Goal: Information Seeking & Learning: Learn about a topic

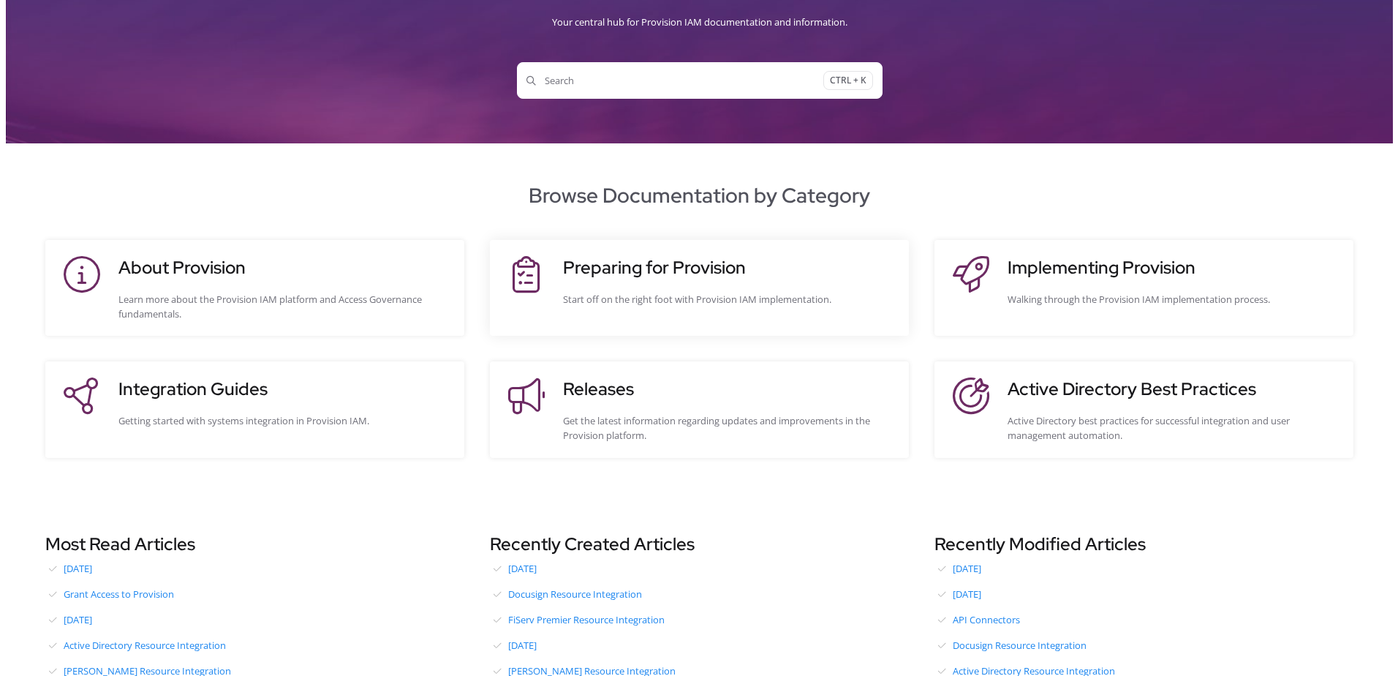
scroll to position [146, 0]
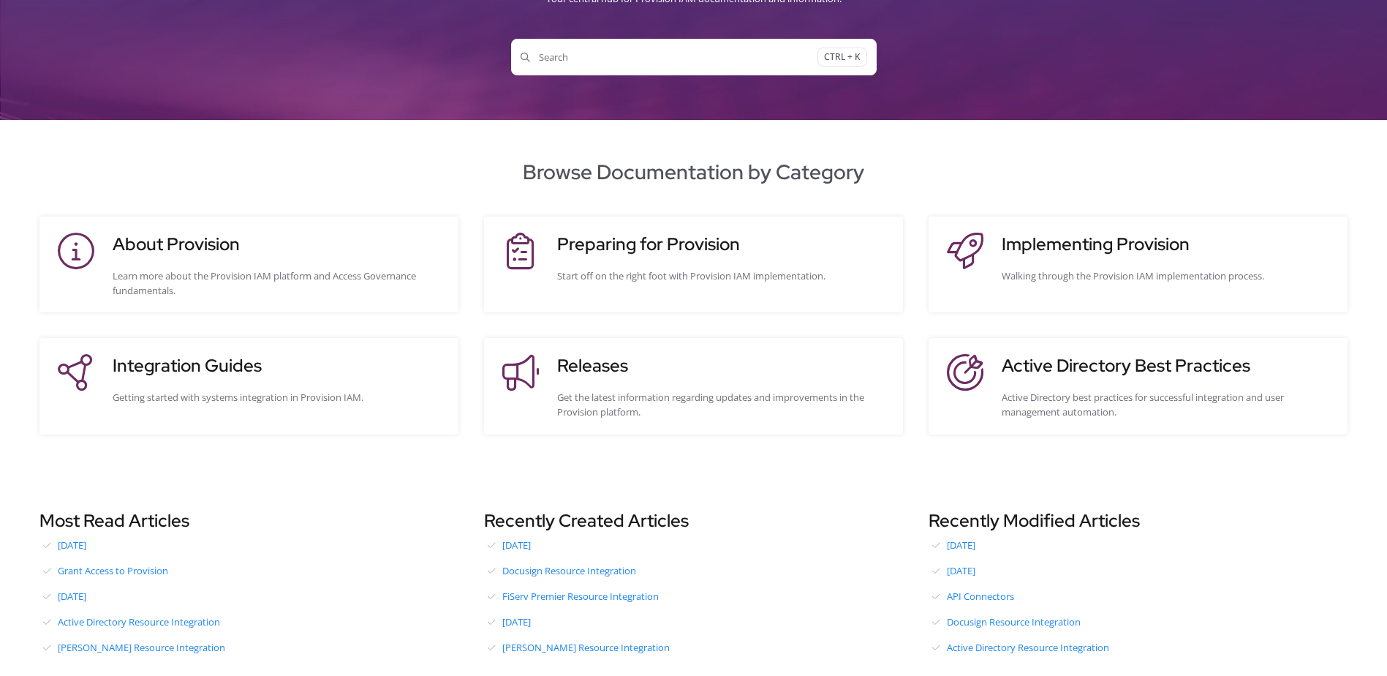
click at [663, 75] on button "Search CTRL + K" at bounding box center [694, 57] width 366 height 37
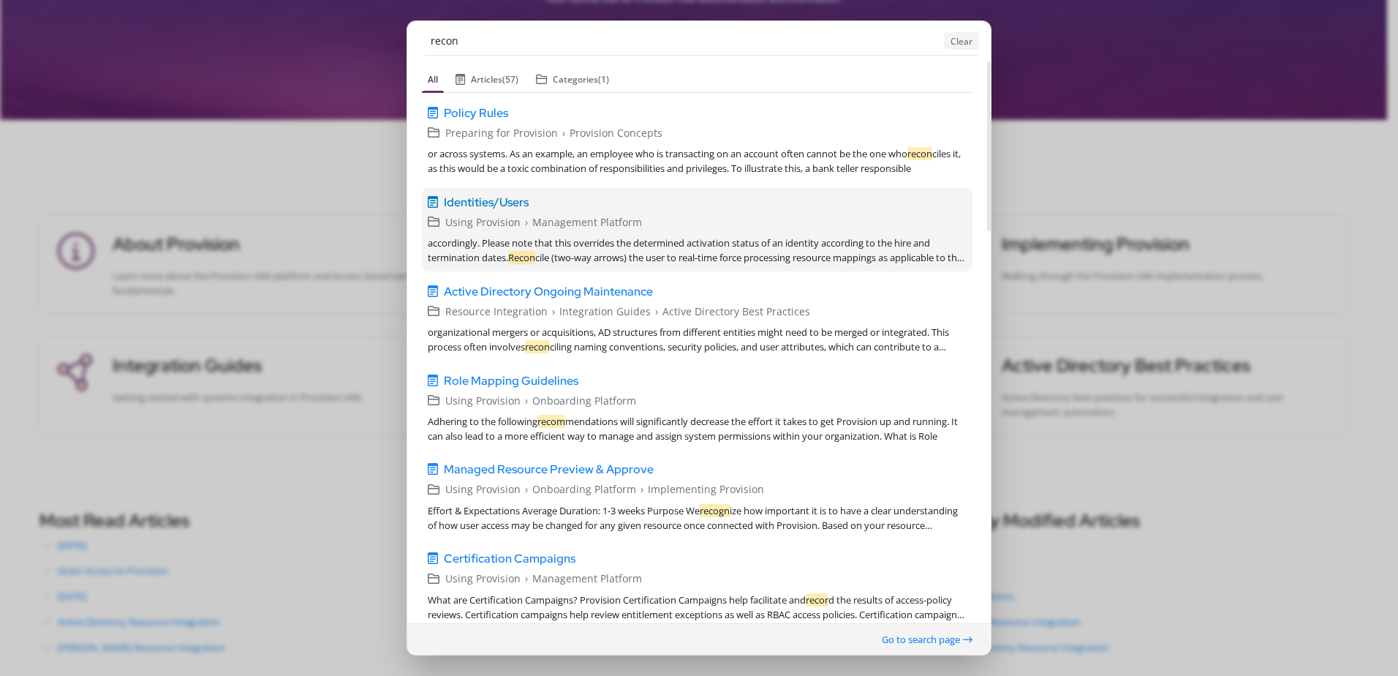
type input "recon"
click at [705, 215] on div "Using Provision › Management Platform" at bounding box center [705, 222] width 521 height 16
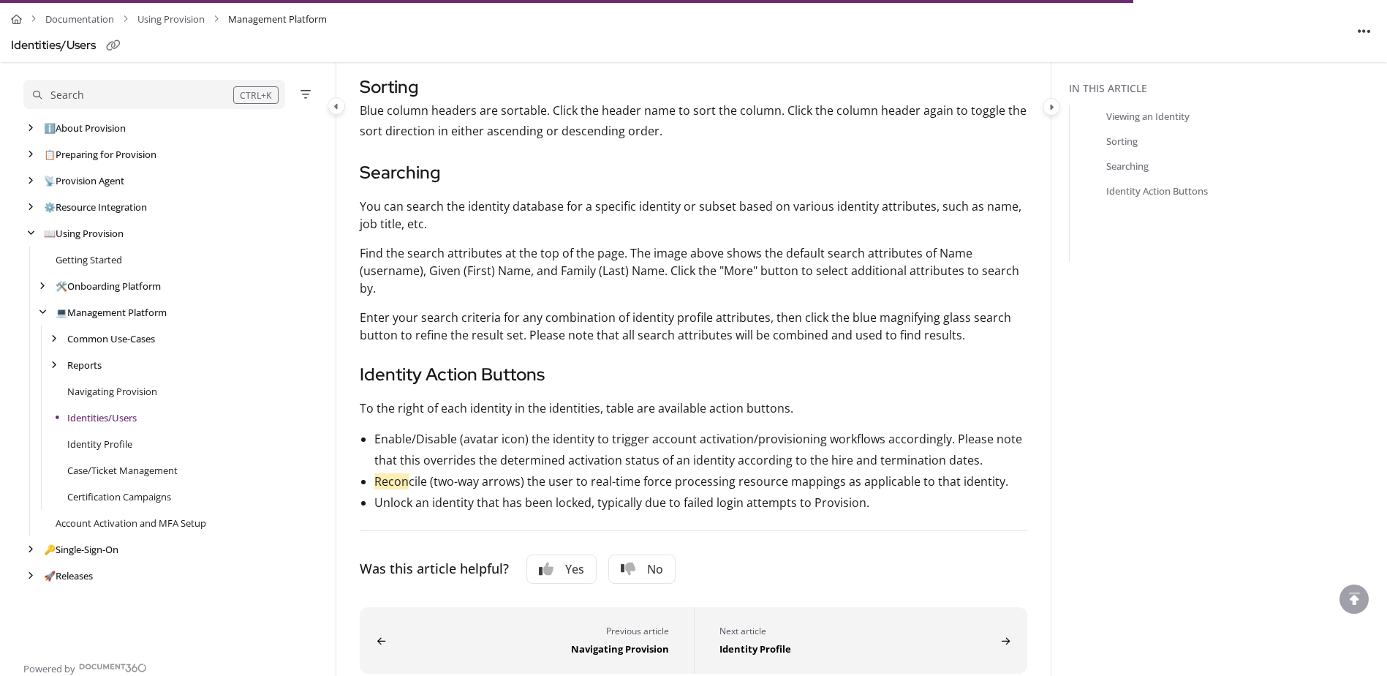
scroll to position [778, 0]
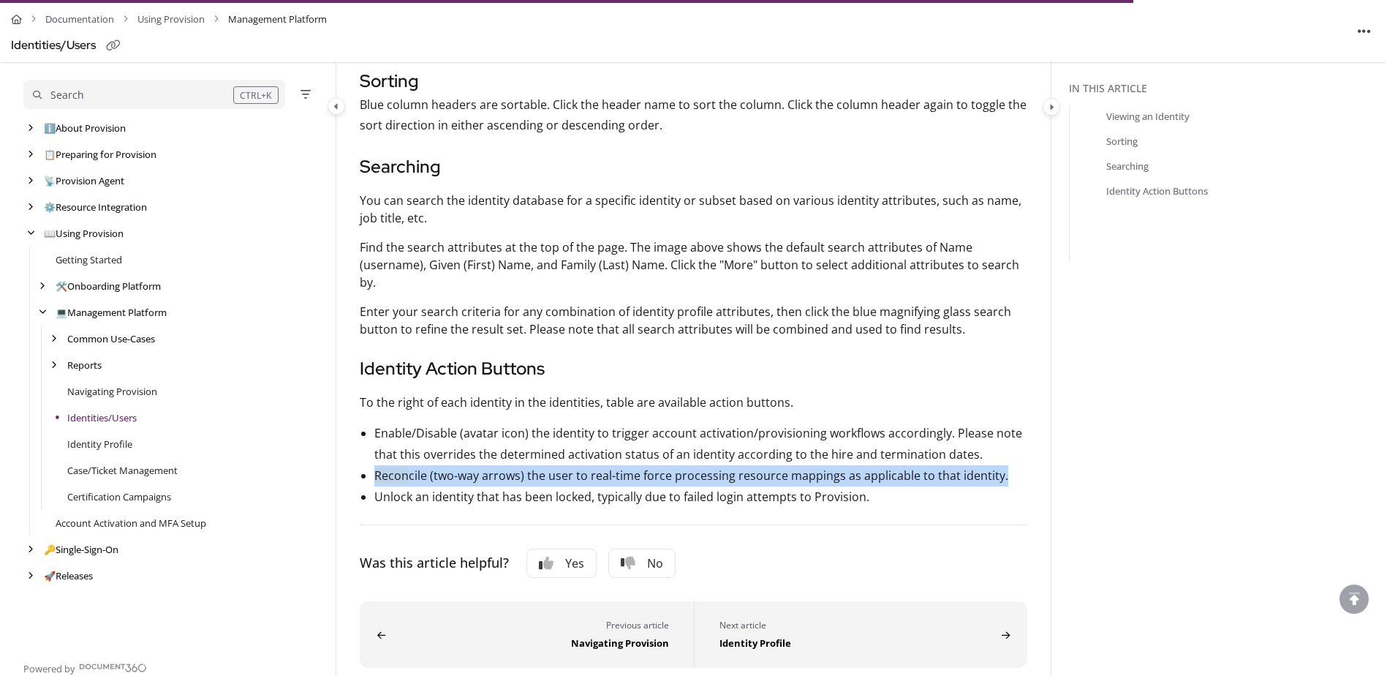
drag, startPoint x: 376, startPoint y: 476, endPoint x: 1011, endPoint y: 485, distance: 634.8
click at [1011, 485] on li "Recon cile (two-way arrows) the user to real-time force processing resource map…" at bounding box center [700, 475] width 653 height 21
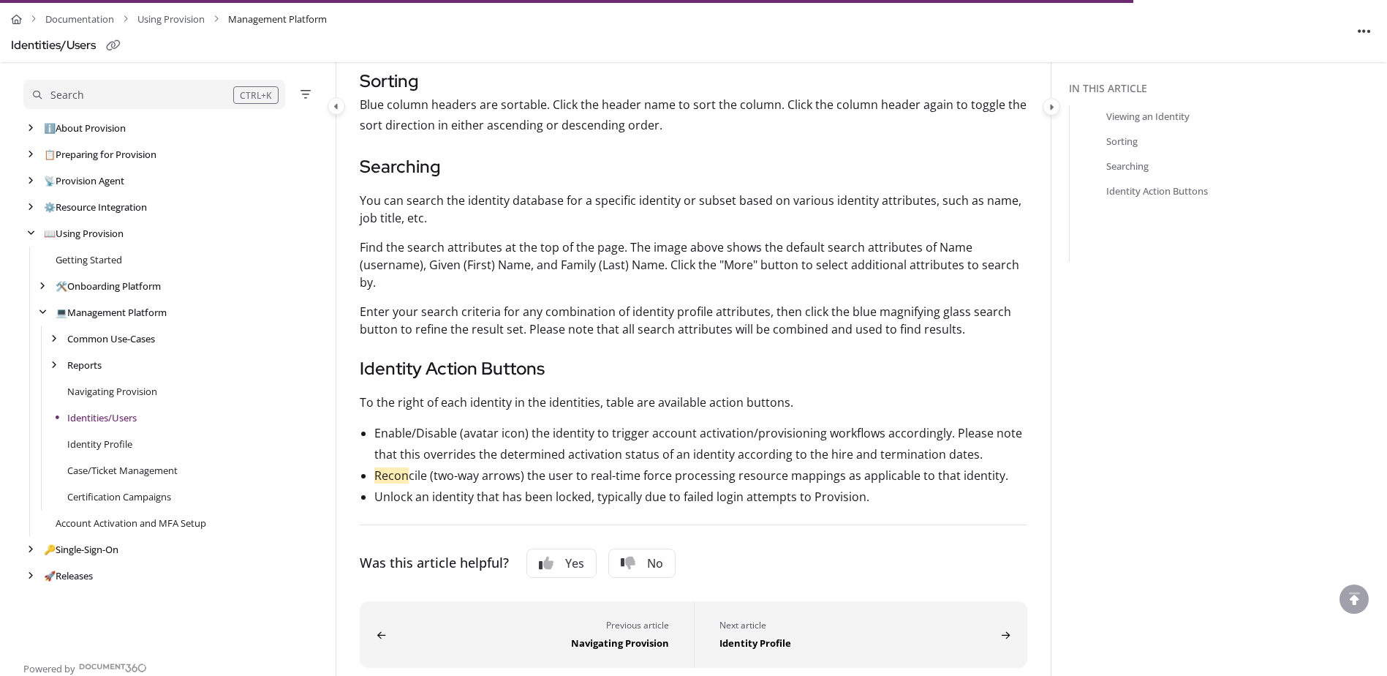
click at [978, 493] on li "Unlock an identity that has been locked, typically due to failed login attempts…" at bounding box center [700, 496] width 653 height 21
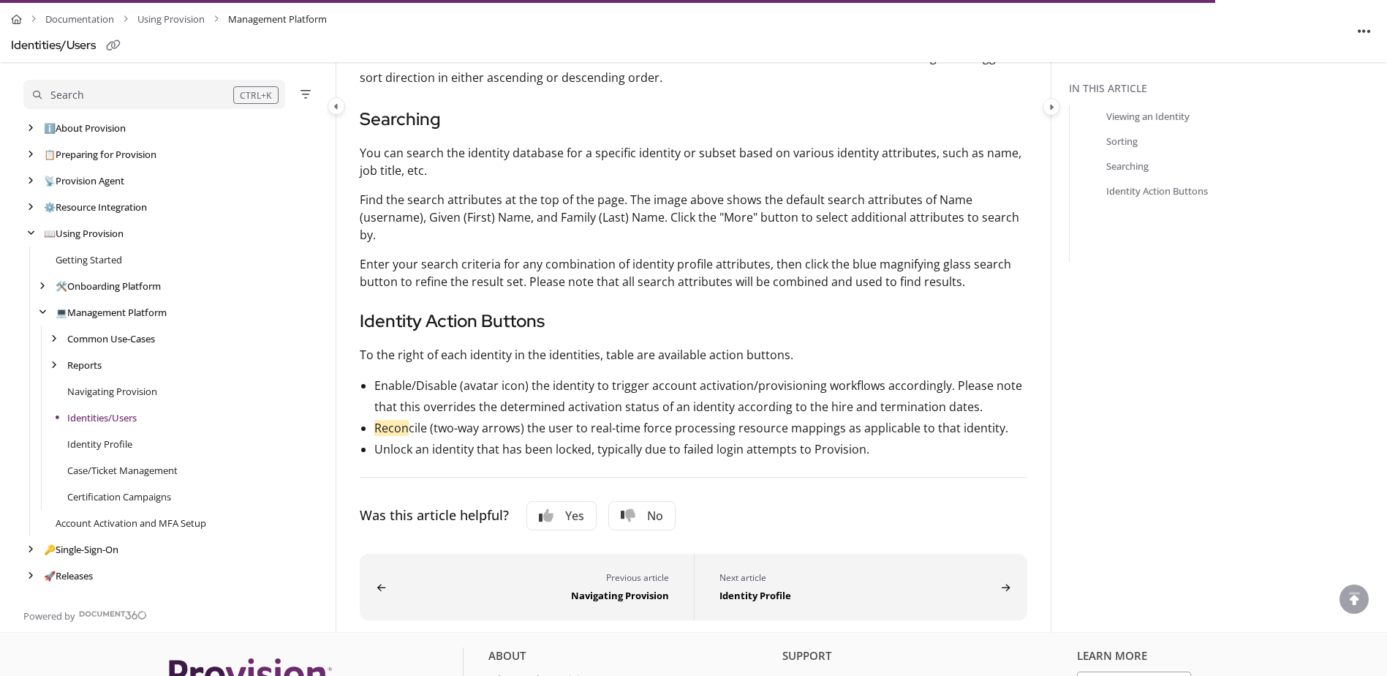
scroll to position [851, 0]
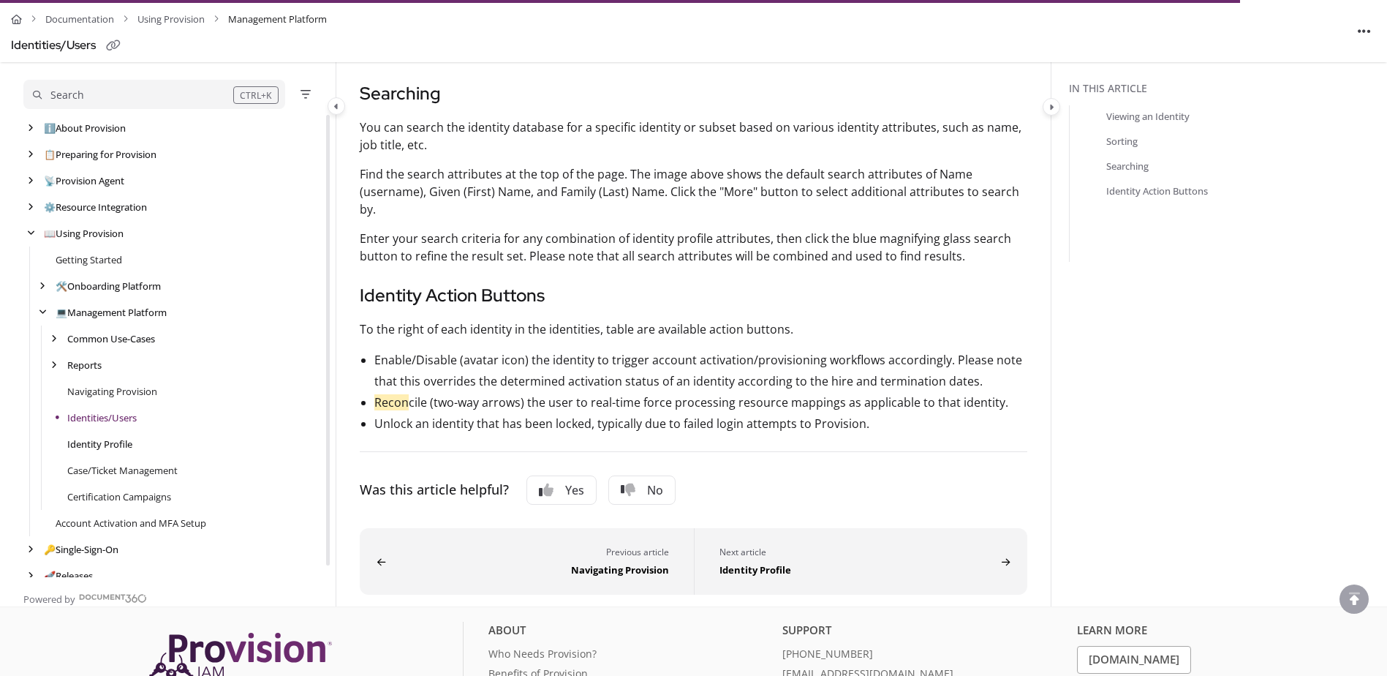
click at [112, 439] on link "Identity Profile" at bounding box center [99, 444] width 65 height 15
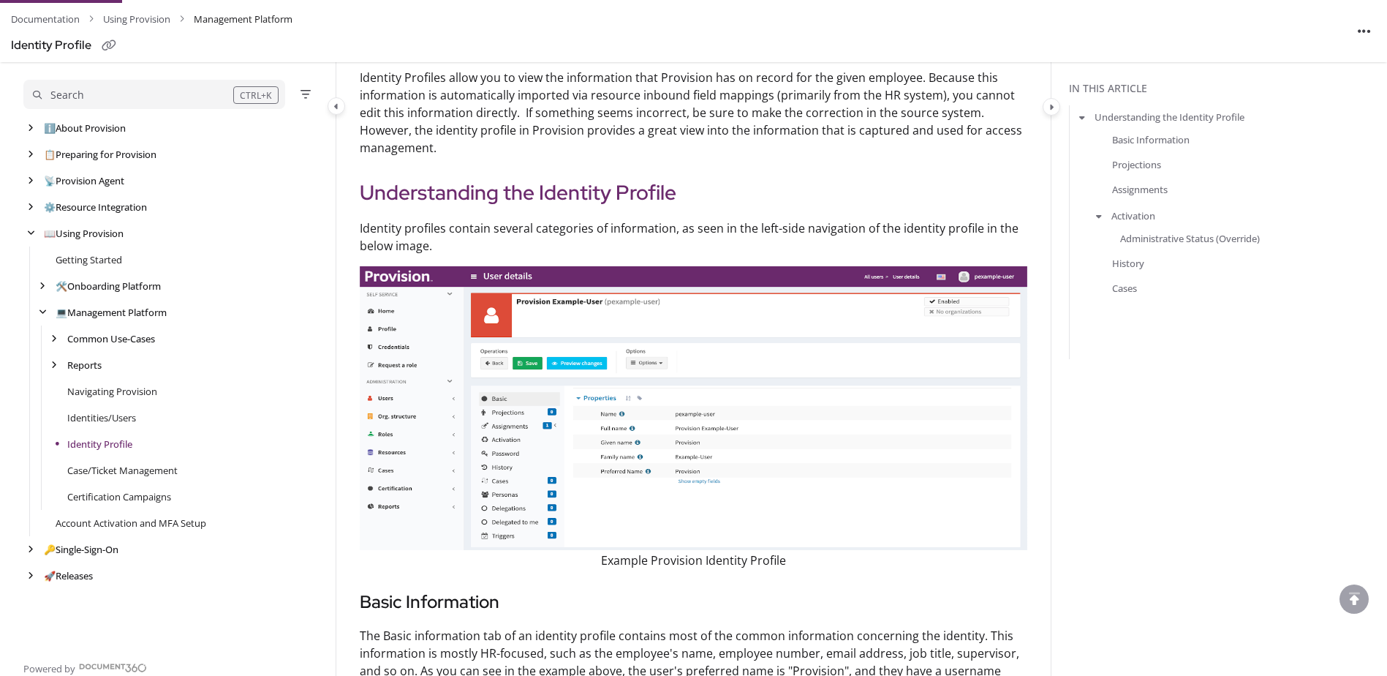
scroll to position [219, 0]
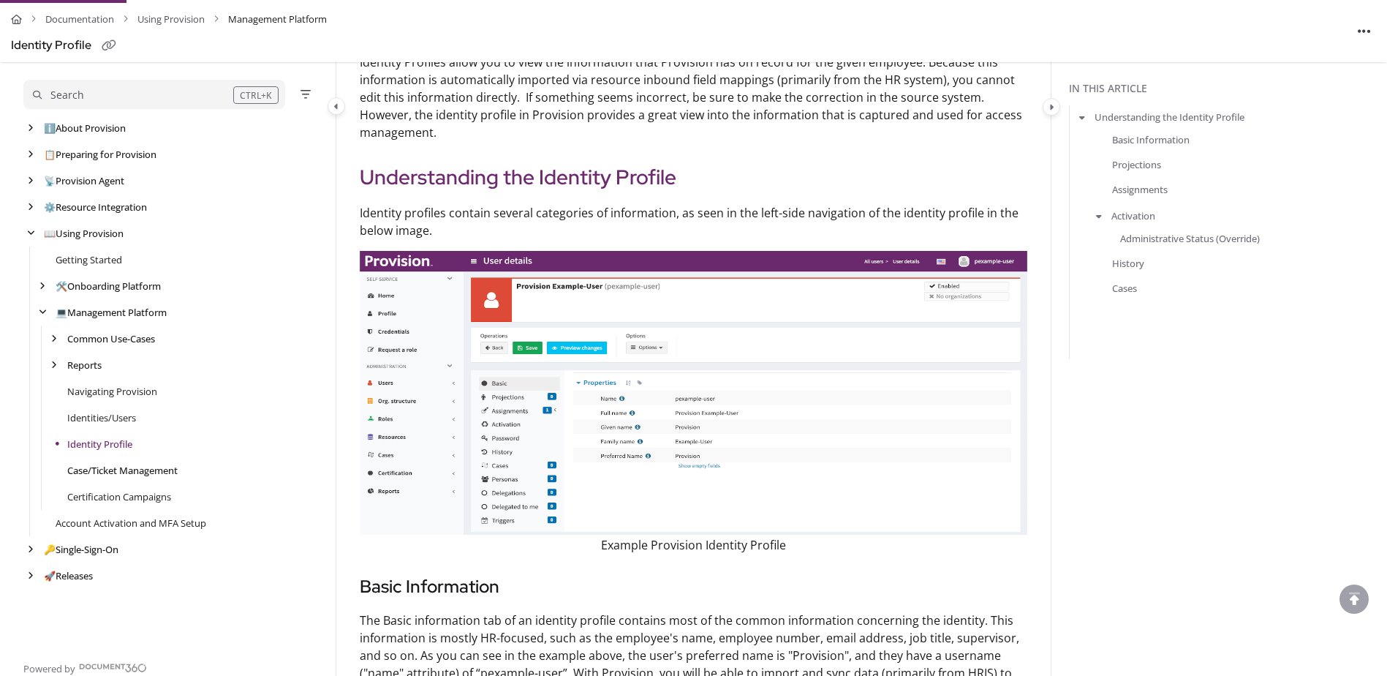
click at [109, 471] on link "Case/Ticket Management" at bounding box center [122, 470] width 110 height 15
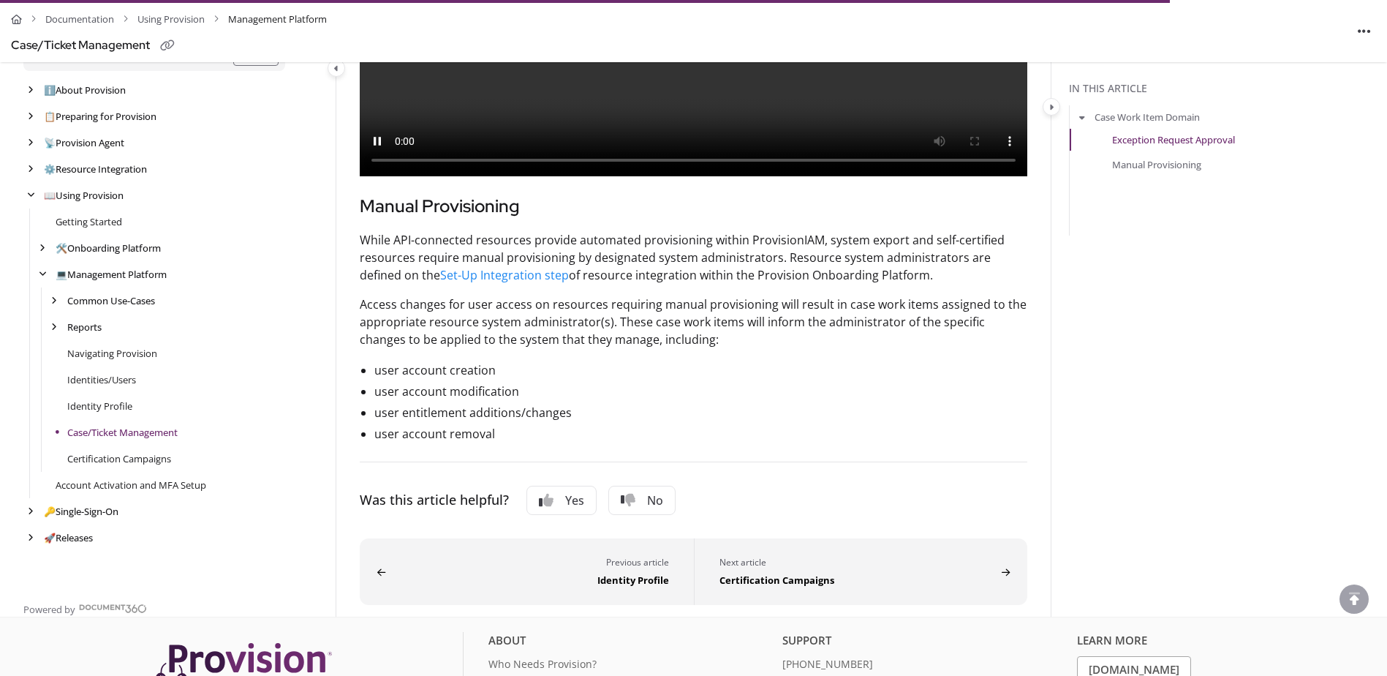
scroll to position [804, 0]
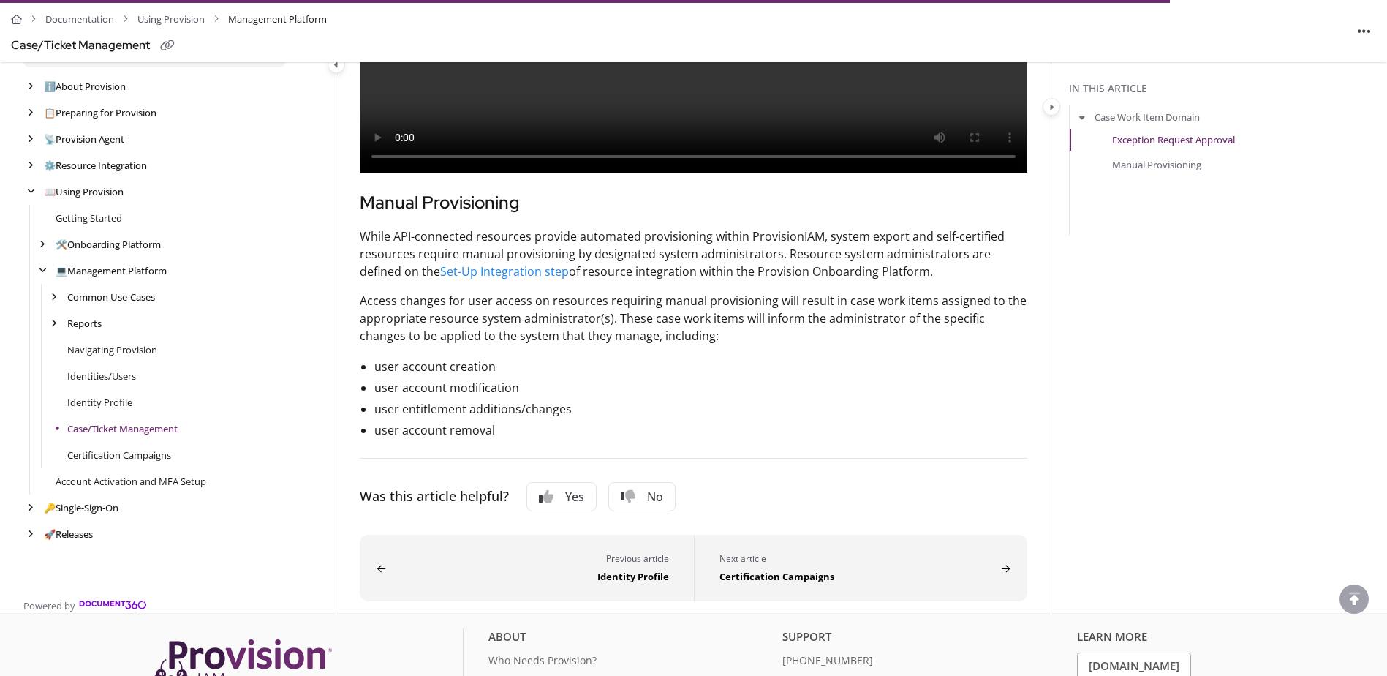
click at [100, 462] on link "Certification Campaigns" at bounding box center [119, 455] width 104 height 15
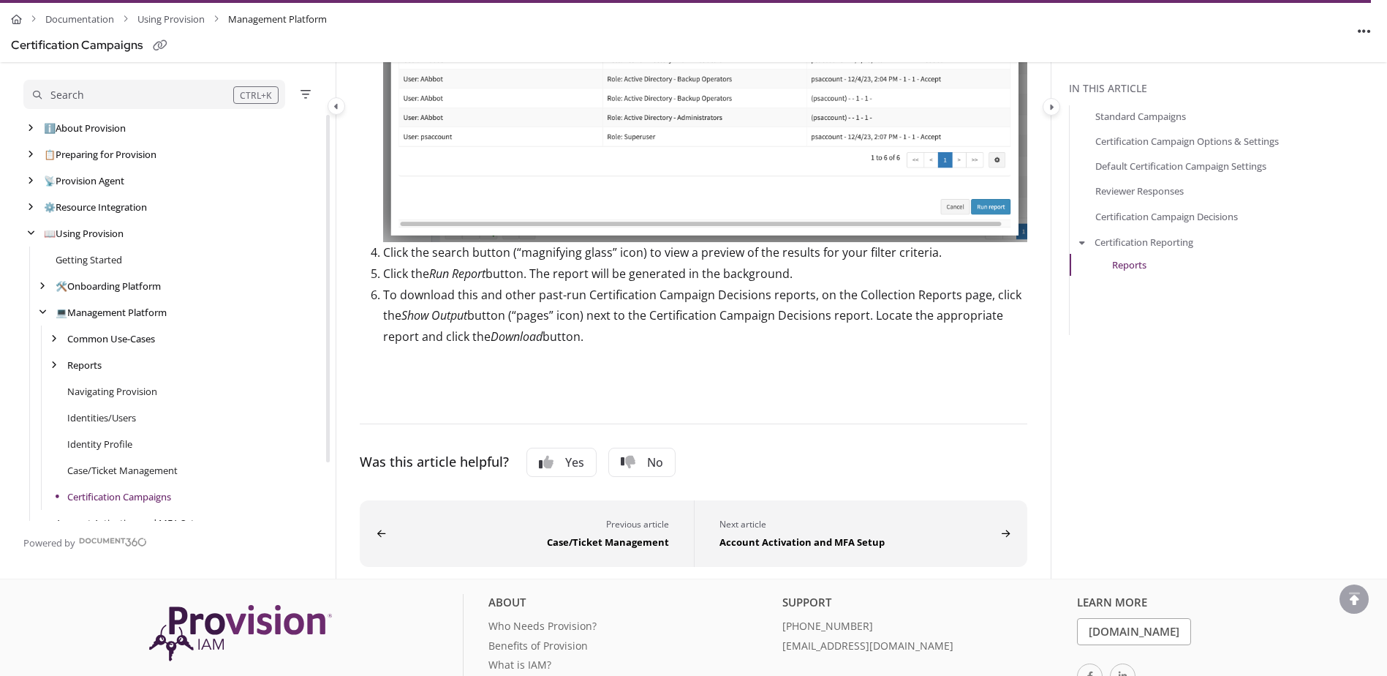
scroll to position [3803, 0]
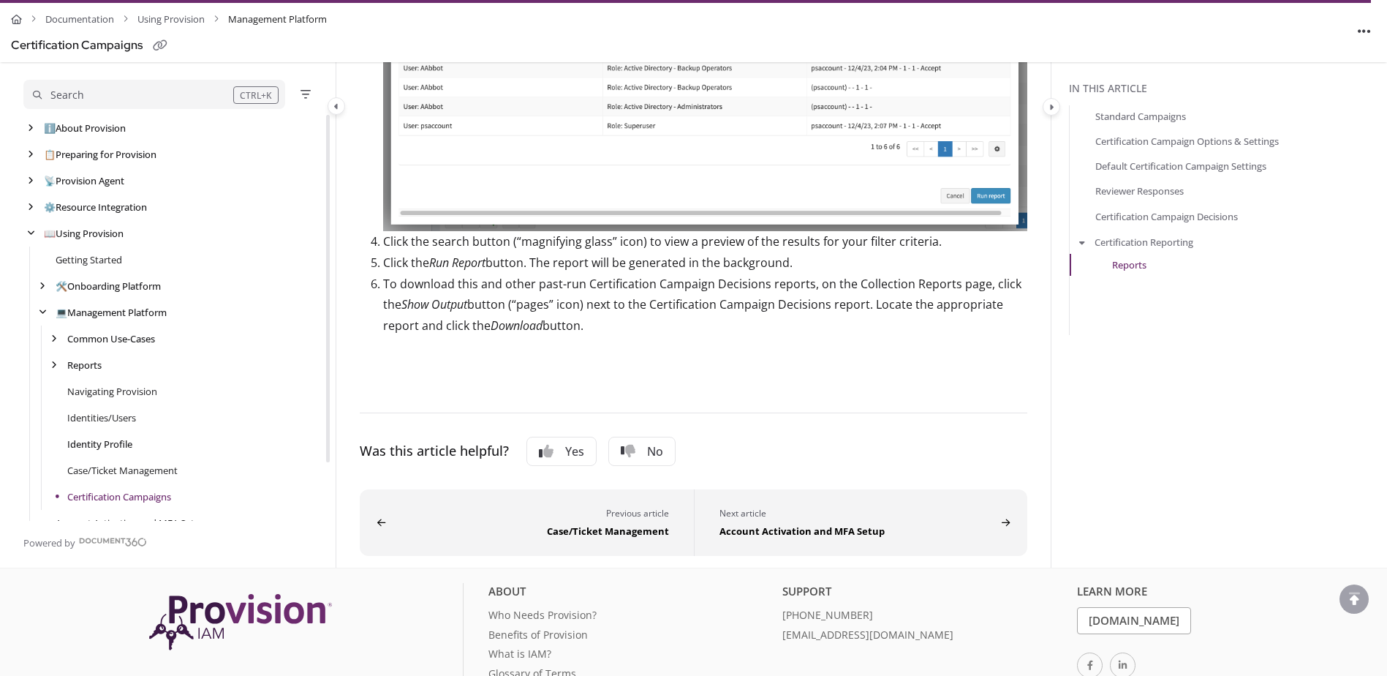
click at [110, 441] on link "Identity Profile" at bounding box center [99, 444] width 65 height 15
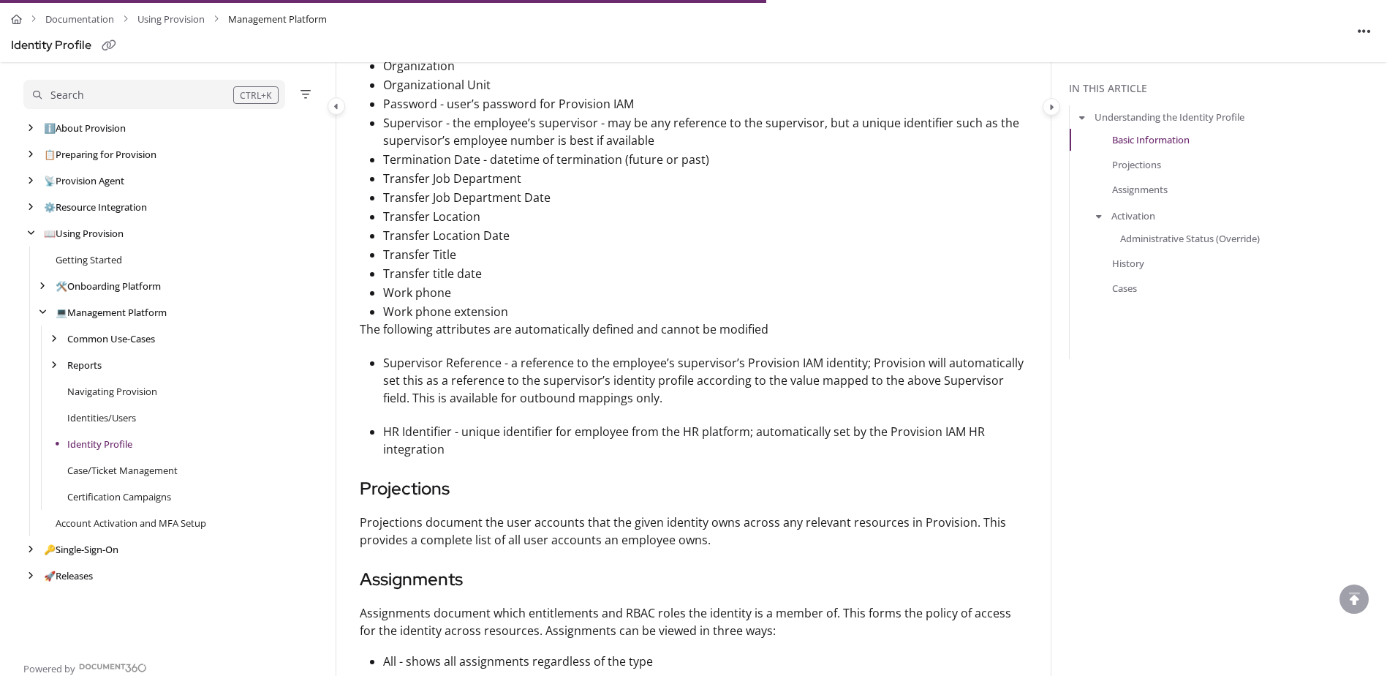
scroll to position [1389, 0]
click at [747, 413] on ul "Supervisor Reference - a reference to the employee’s supervisor’s Provision IAM…" at bounding box center [694, 403] width 668 height 105
click at [747, 401] on p "Supervisor Reference - a reference to the employee’s supervisor’s Provision IAM…" at bounding box center [705, 378] width 644 height 53
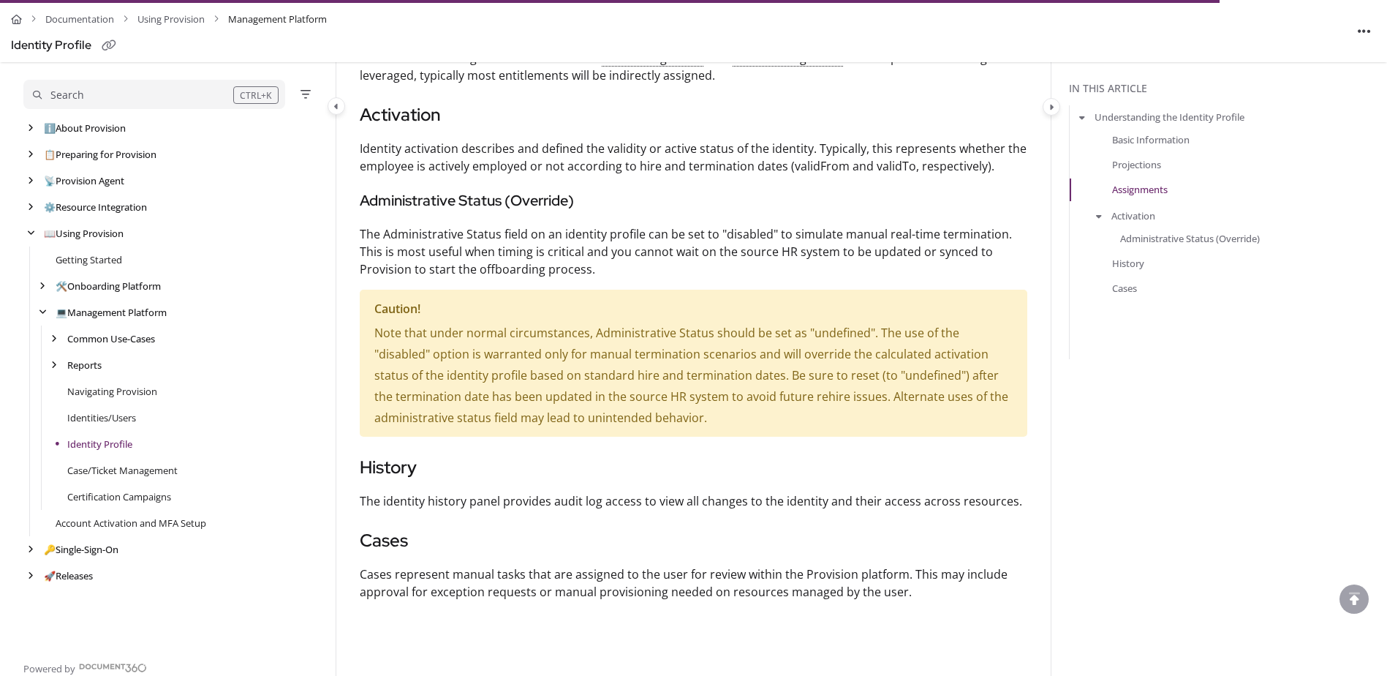
scroll to position [2121, 0]
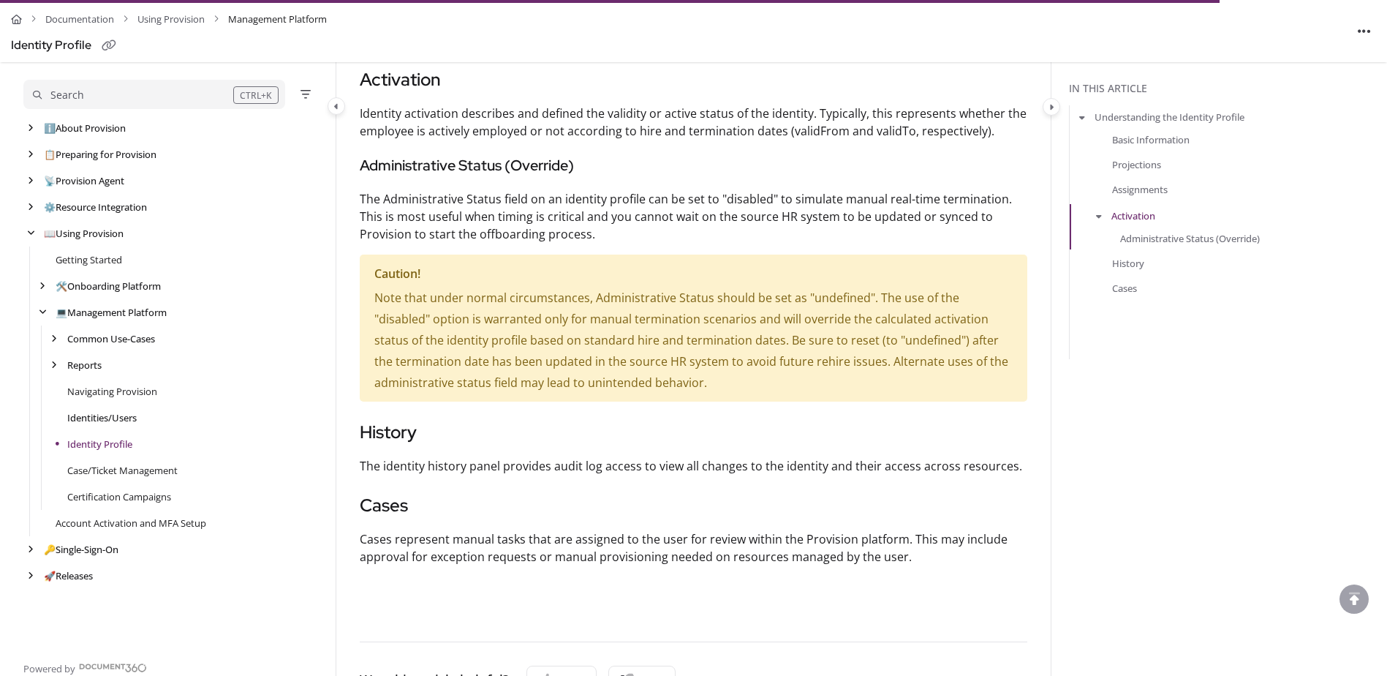
click at [123, 413] on link "Identities/Users" at bounding box center [101, 417] width 69 height 15
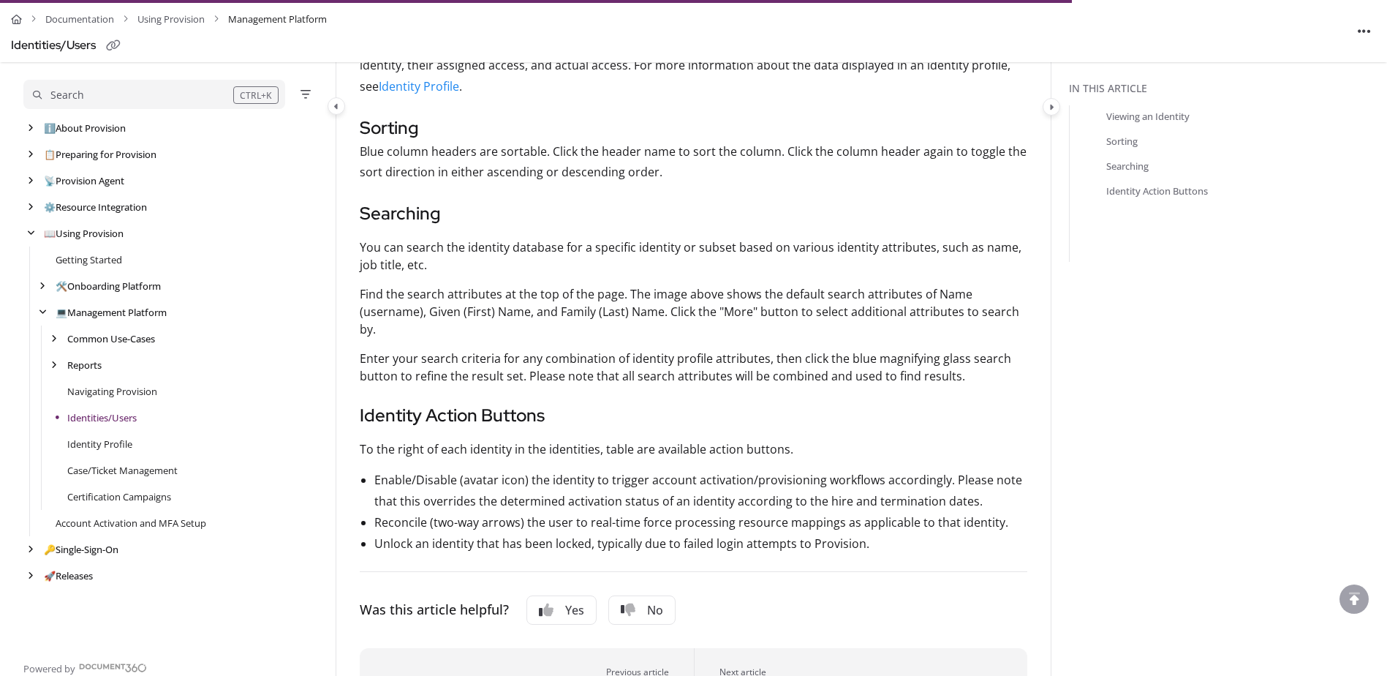
scroll to position [804, 0]
